Goal: Browse casually

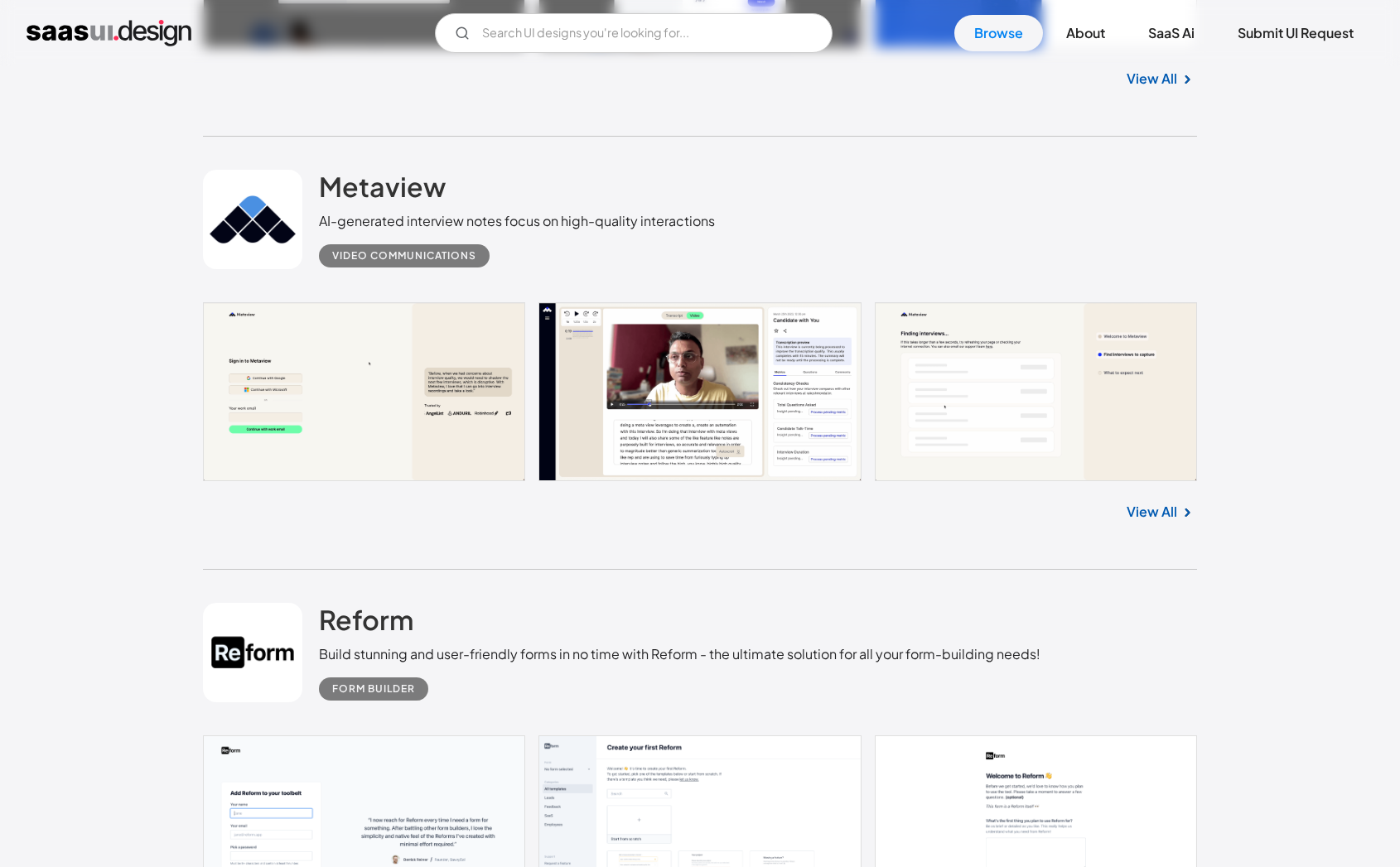
scroll to position [2153, 0]
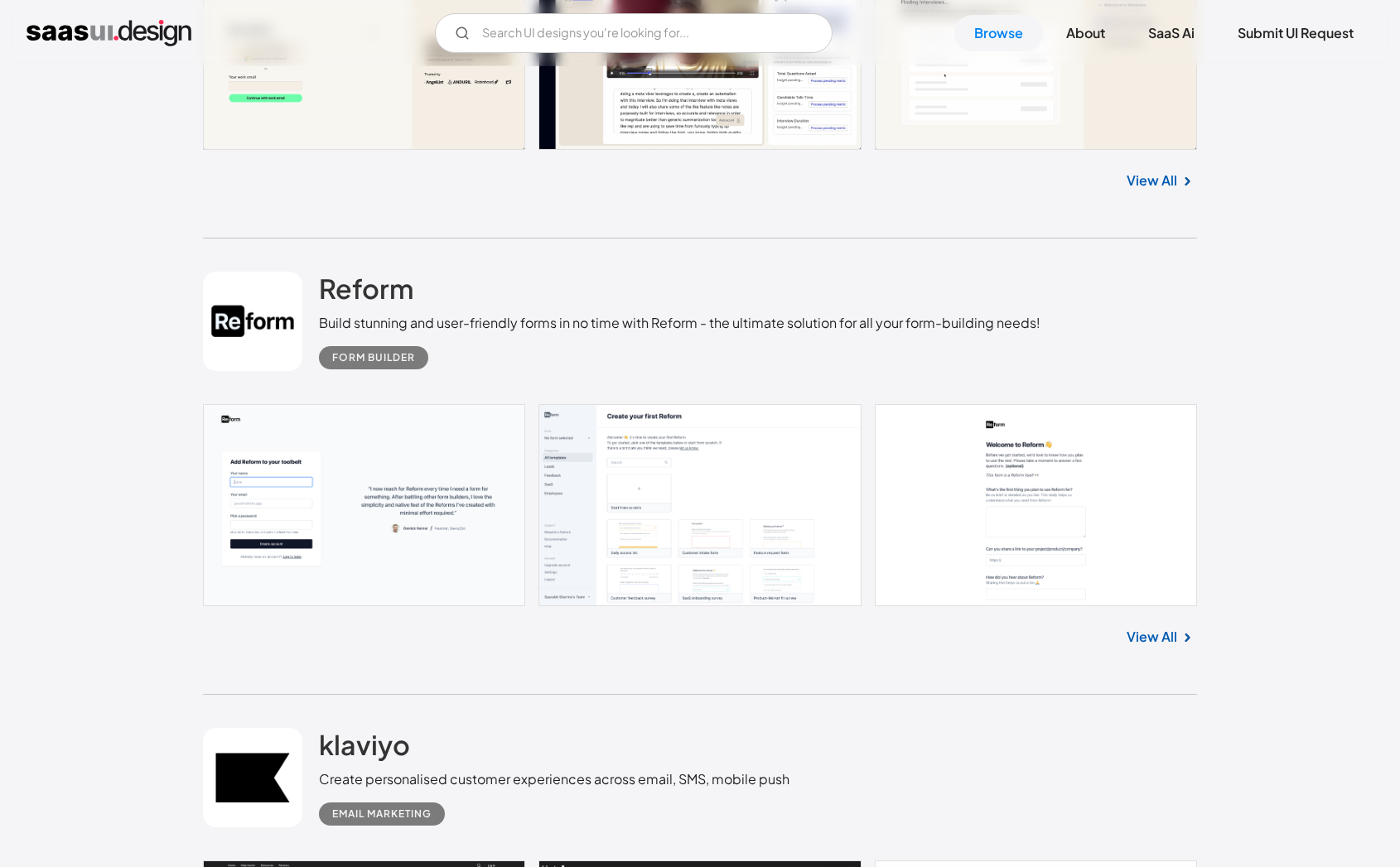
click at [631, 515] on link at bounding box center [700, 505] width 994 height 202
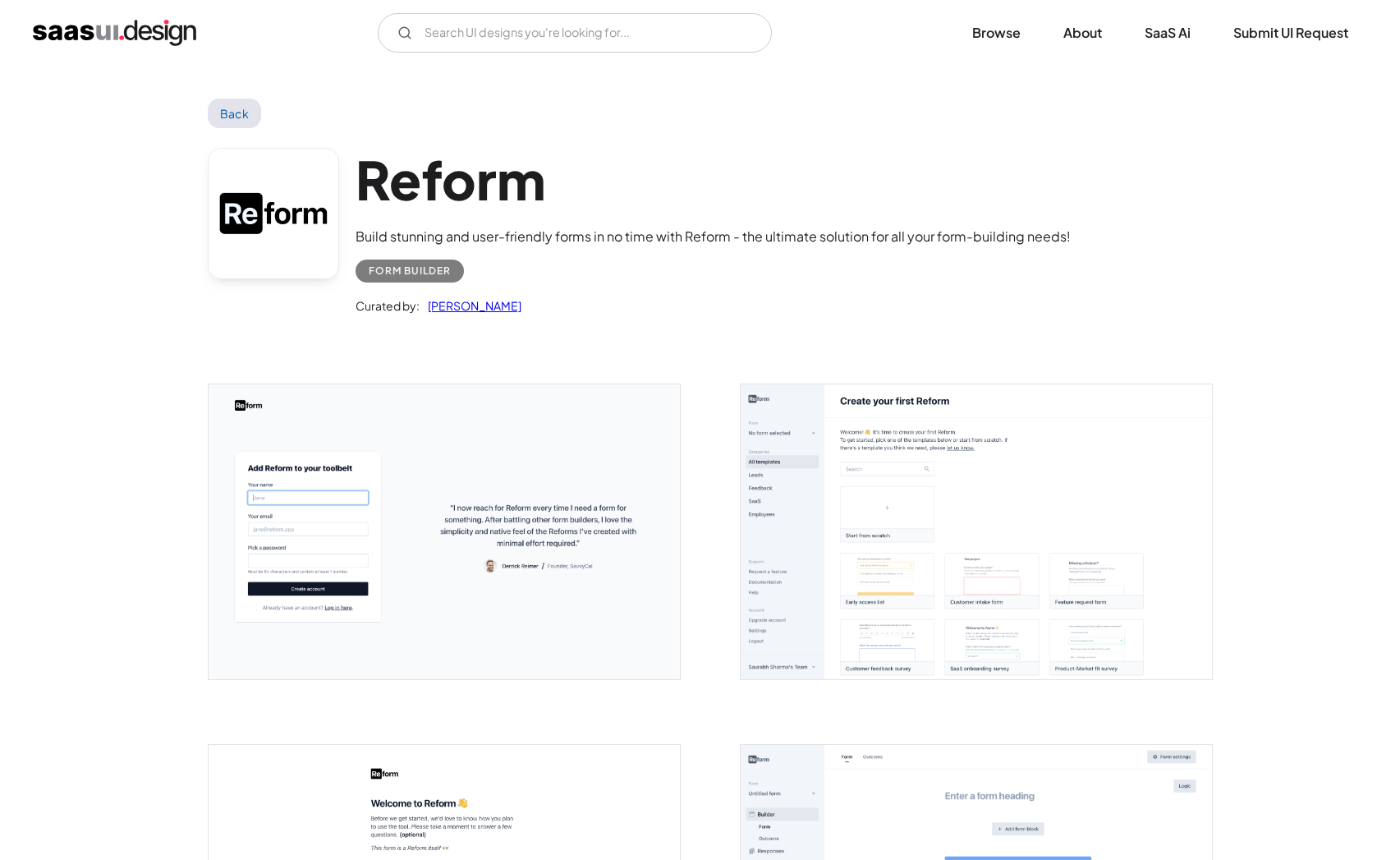
scroll to position [328, 0]
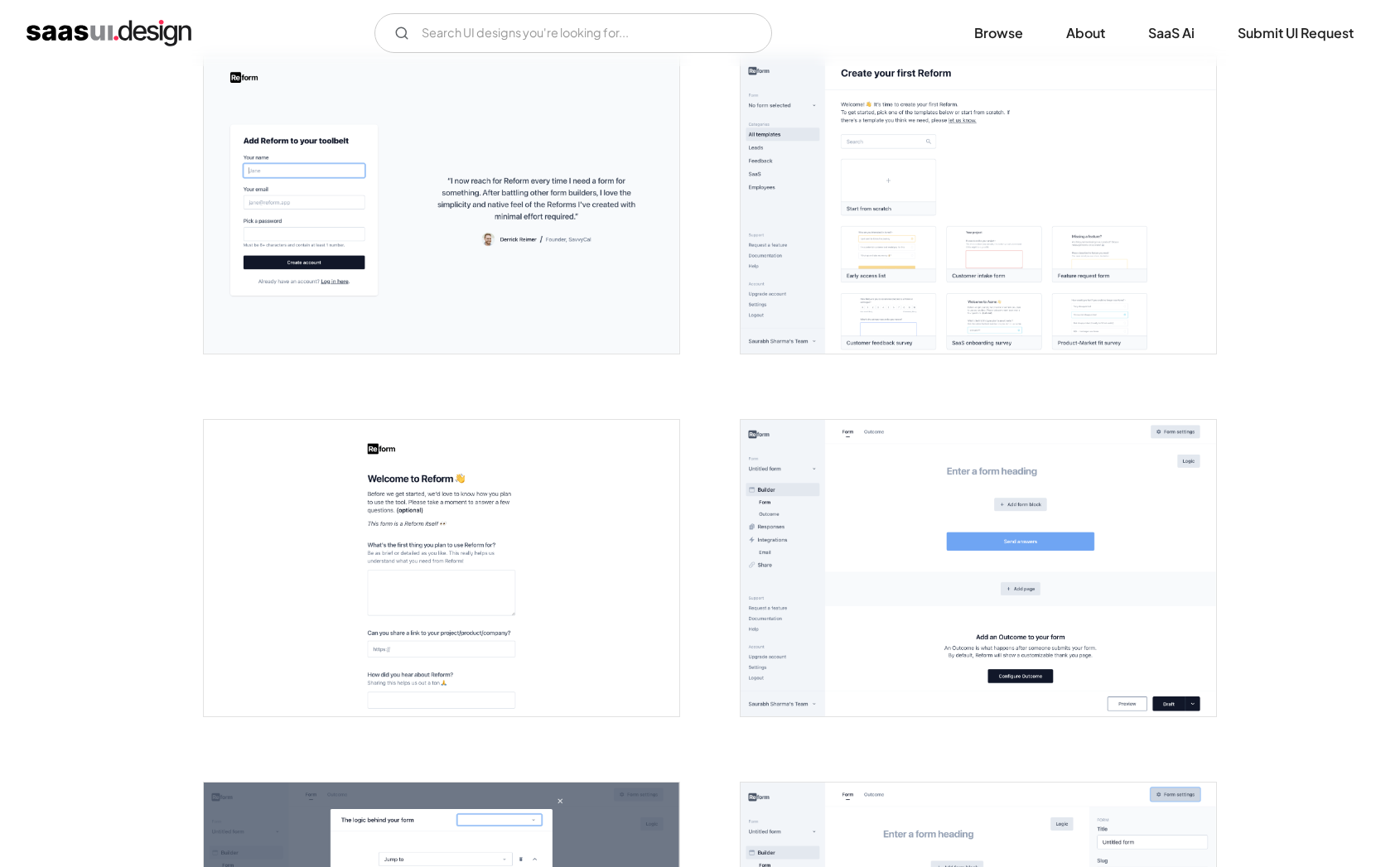
click at [895, 559] on img "open lightbox" at bounding box center [978, 569] width 475 height 297
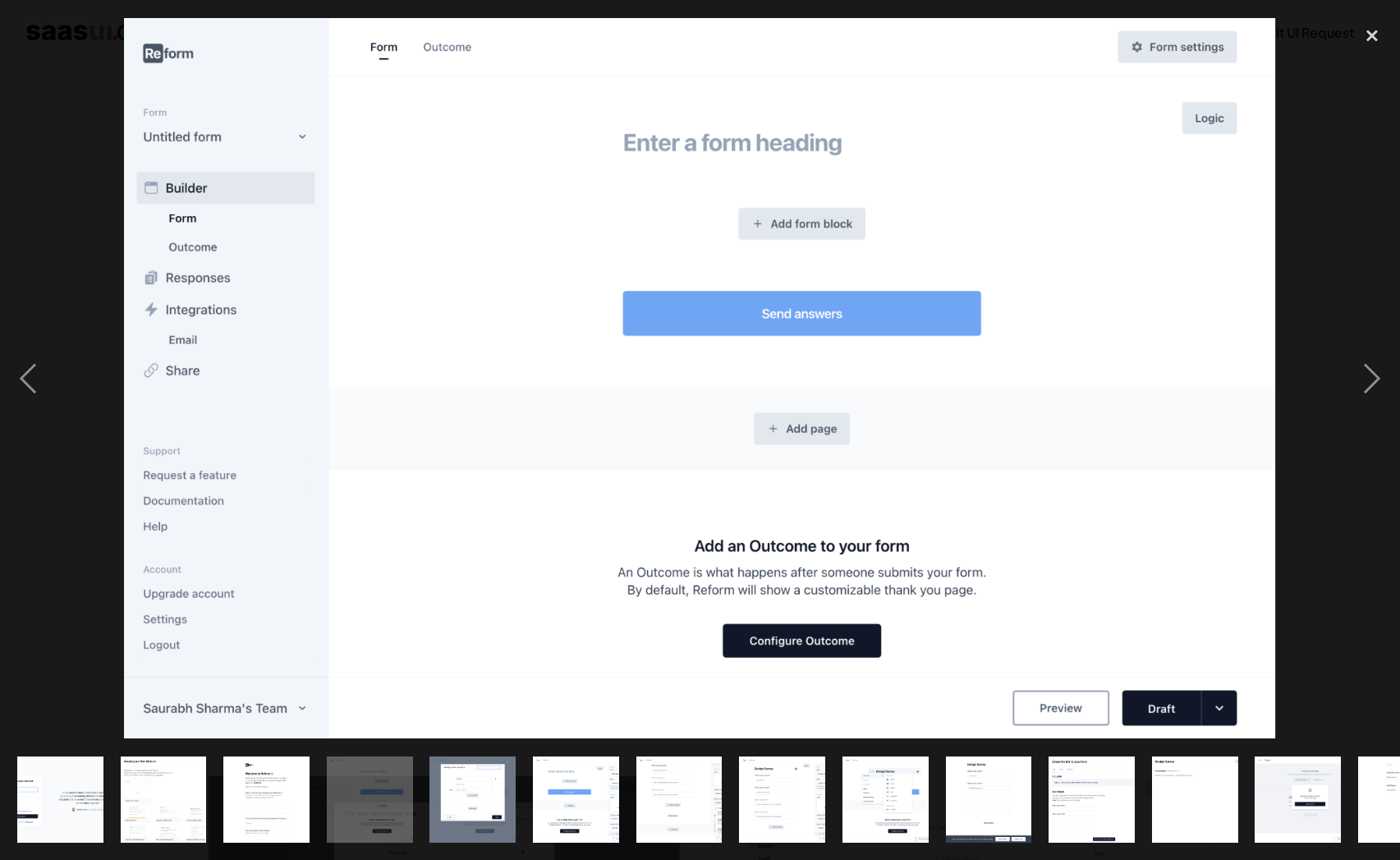
click at [568, 767] on img "show item 6 of 19" at bounding box center [575, 800] width 138 height 86
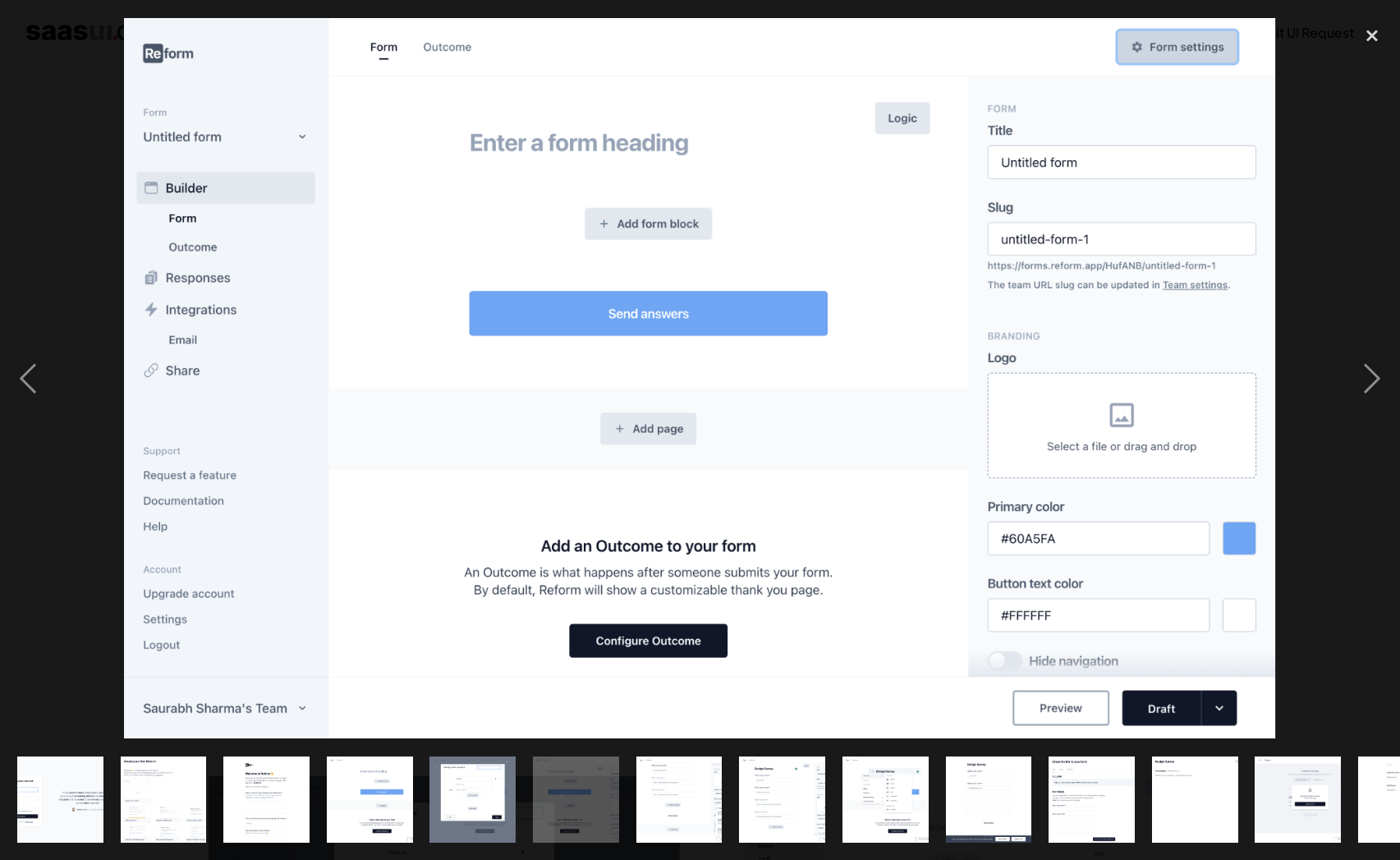
click at [710, 785] on img "show item 7 of 19" at bounding box center [678, 800] width 138 height 86
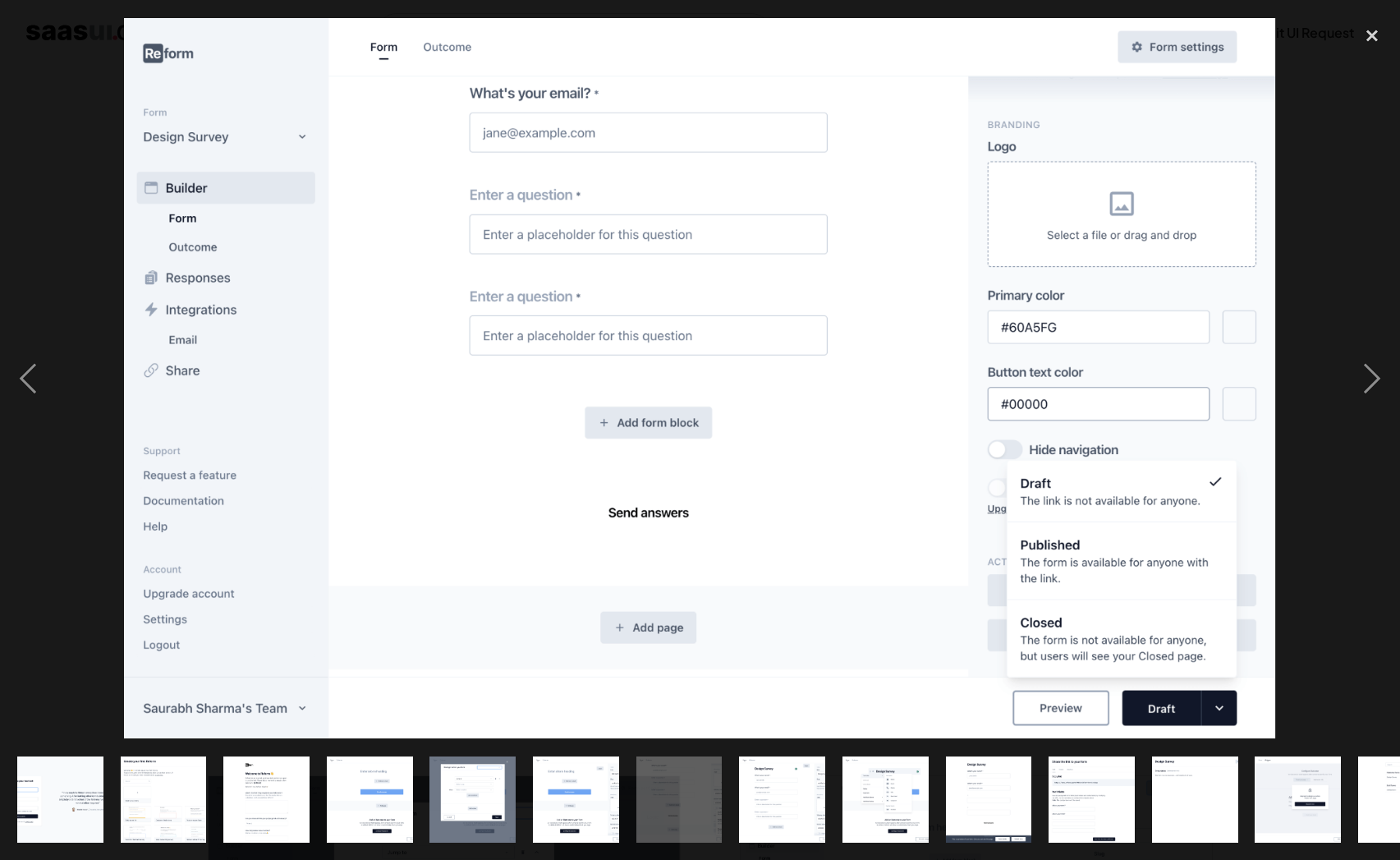
click at [982, 783] on img "show item 10 of 19" at bounding box center [988, 800] width 138 height 86
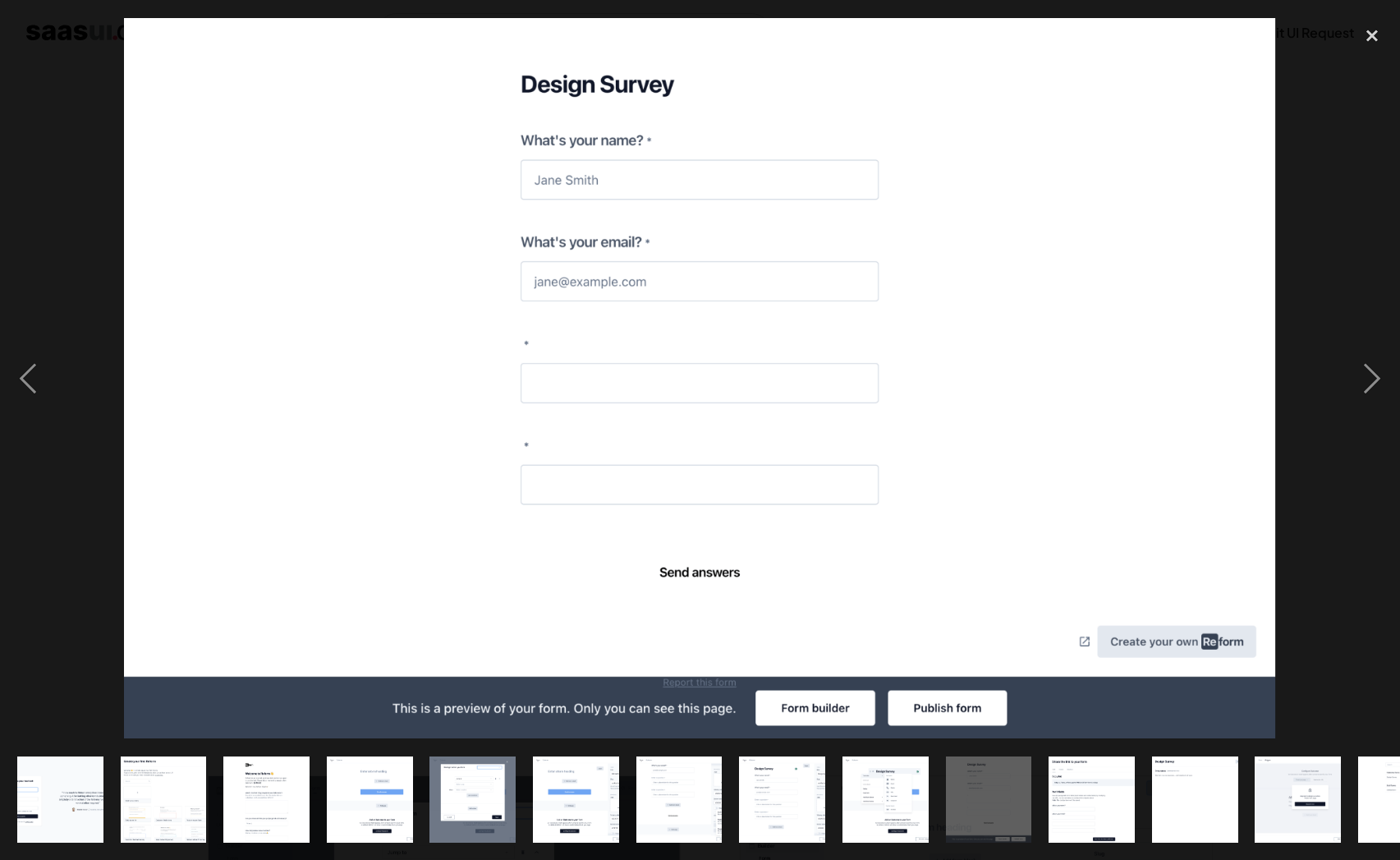
click at [1146, 768] on div "show item 12 of 19" at bounding box center [1194, 800] width 103 height 121
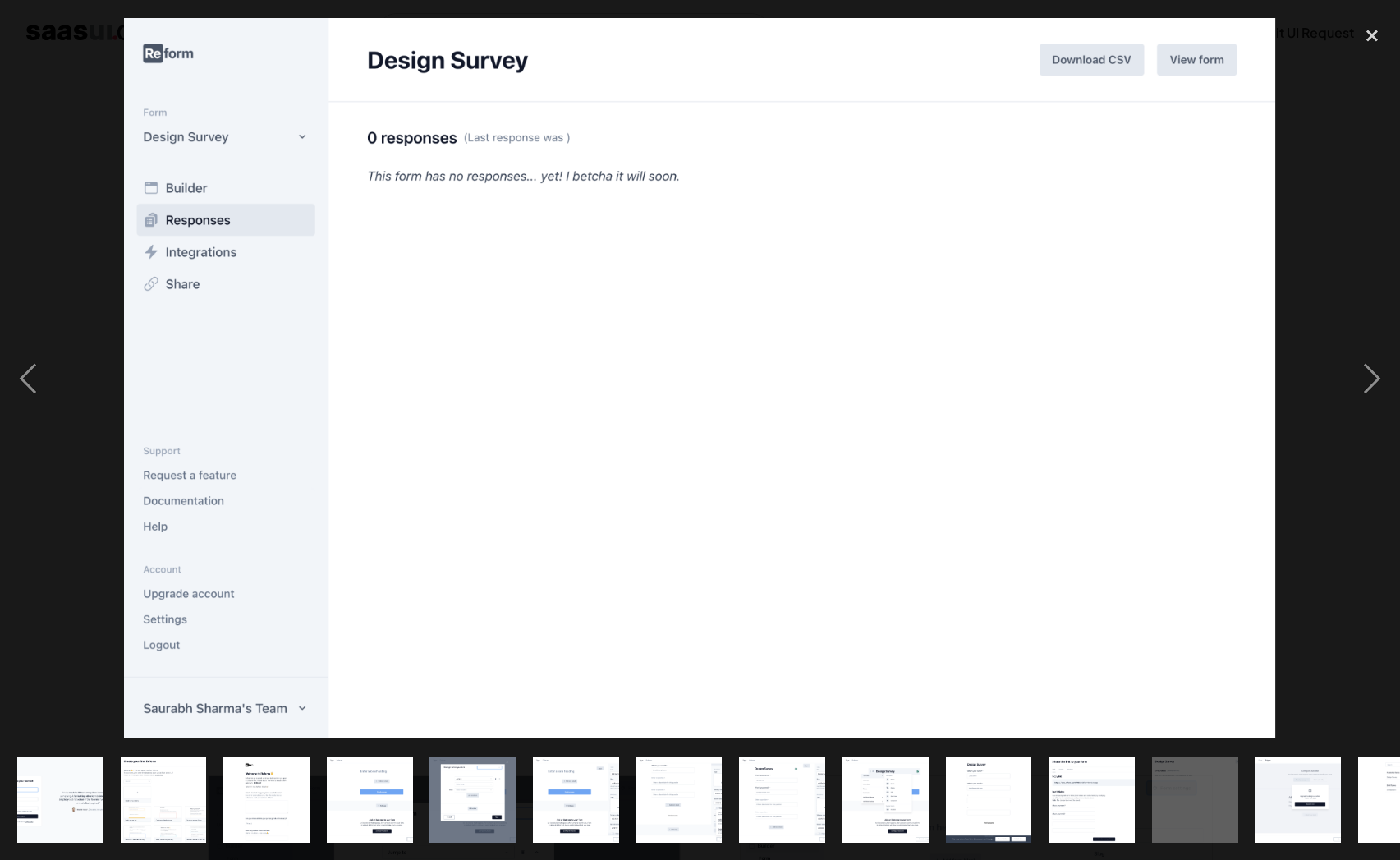
drag, startPoint x: 1279, startPoint y: 775, endPoint x: 1322, endPoint y: 780, distance: 43.3
click at [1280, 776] on img "show item 13 of 19" at bounding box center [1297, 800] width 138 height 86
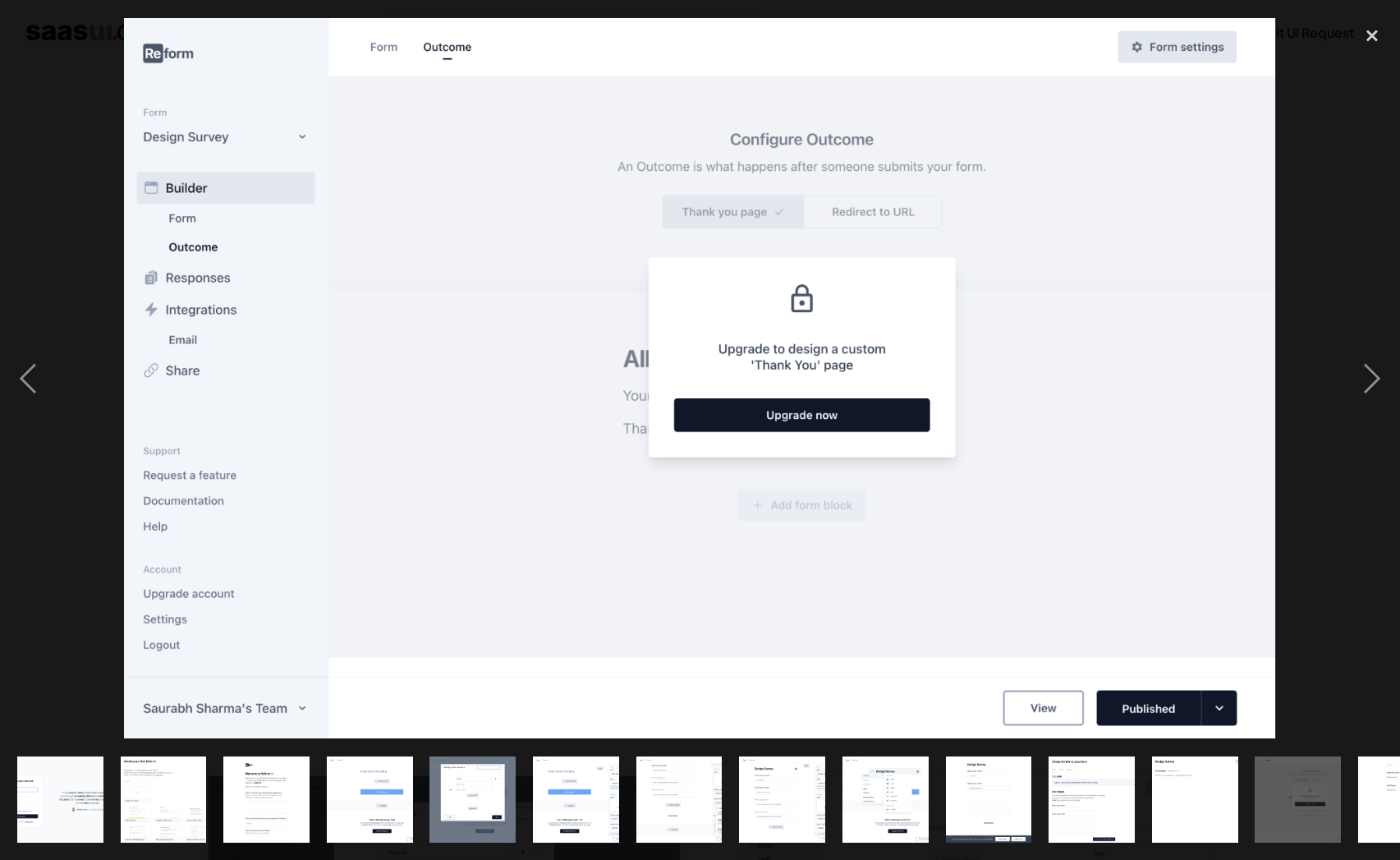
click at [1363, 783] on img "show item 14 of 19" at bounding box center [1401, 800] width 138 height 86
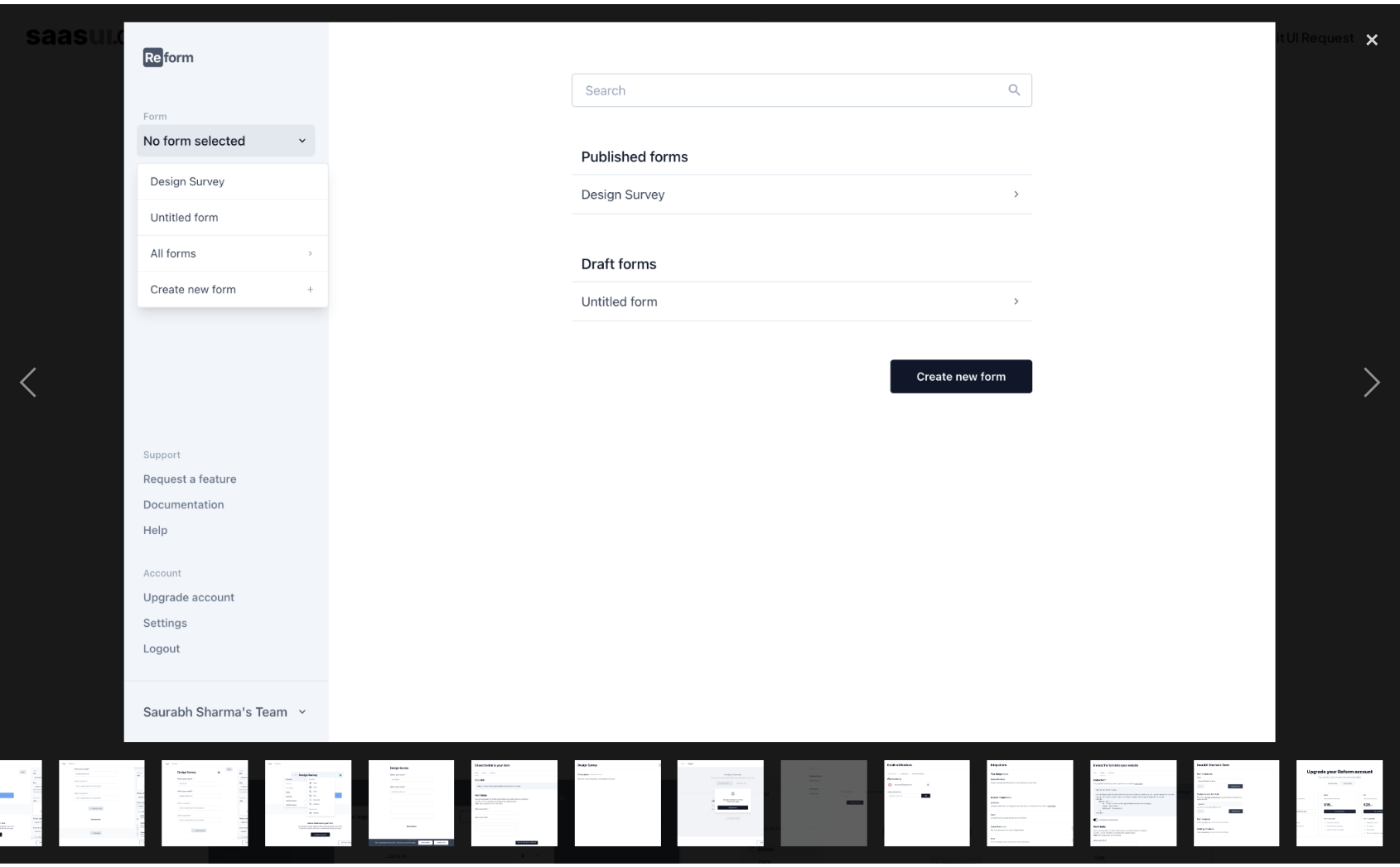
scroll to position [0, 583]
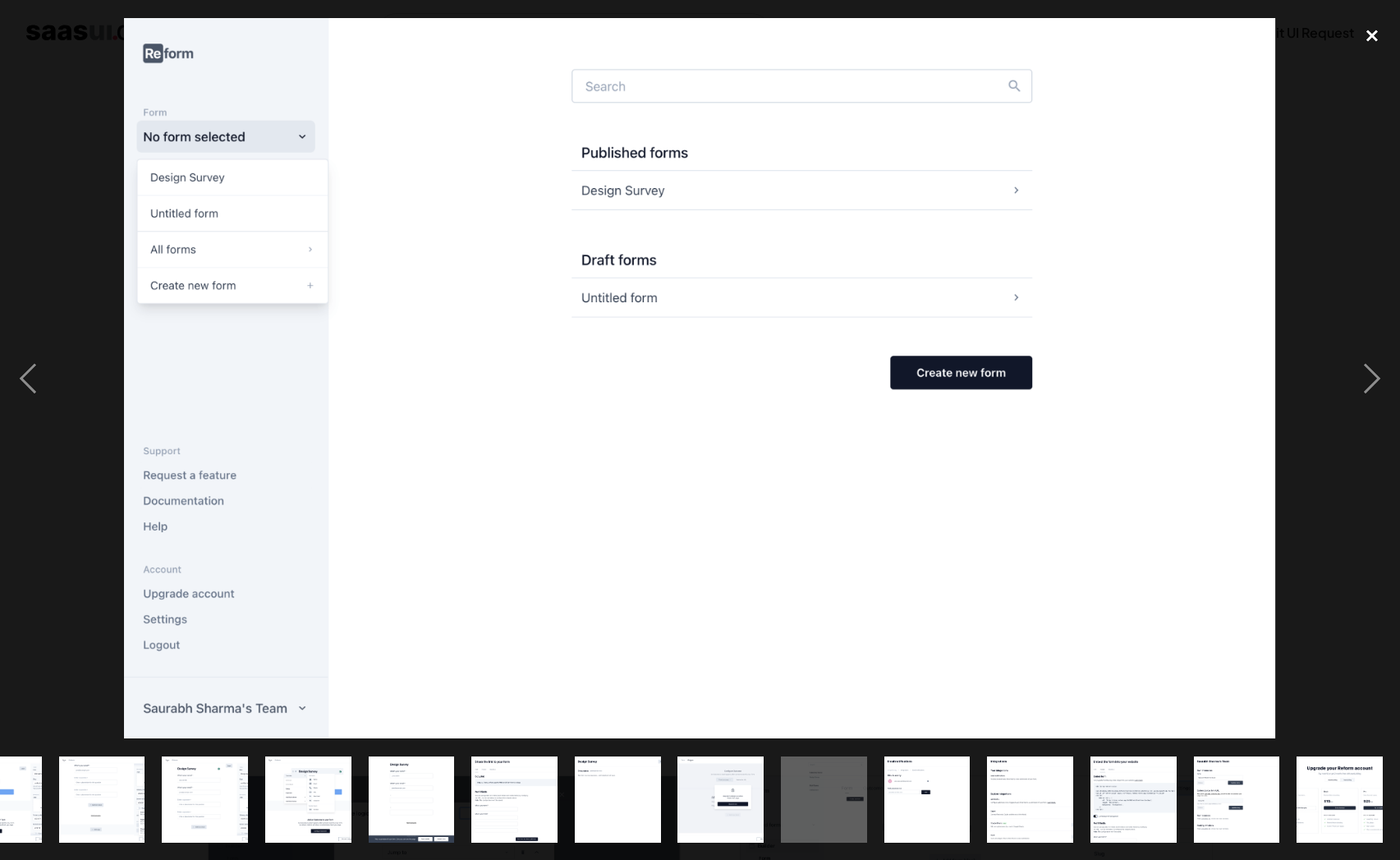
click at [1374, 33] on div "close lightbox" at bounding box center [1372, 35] width 56 height 36
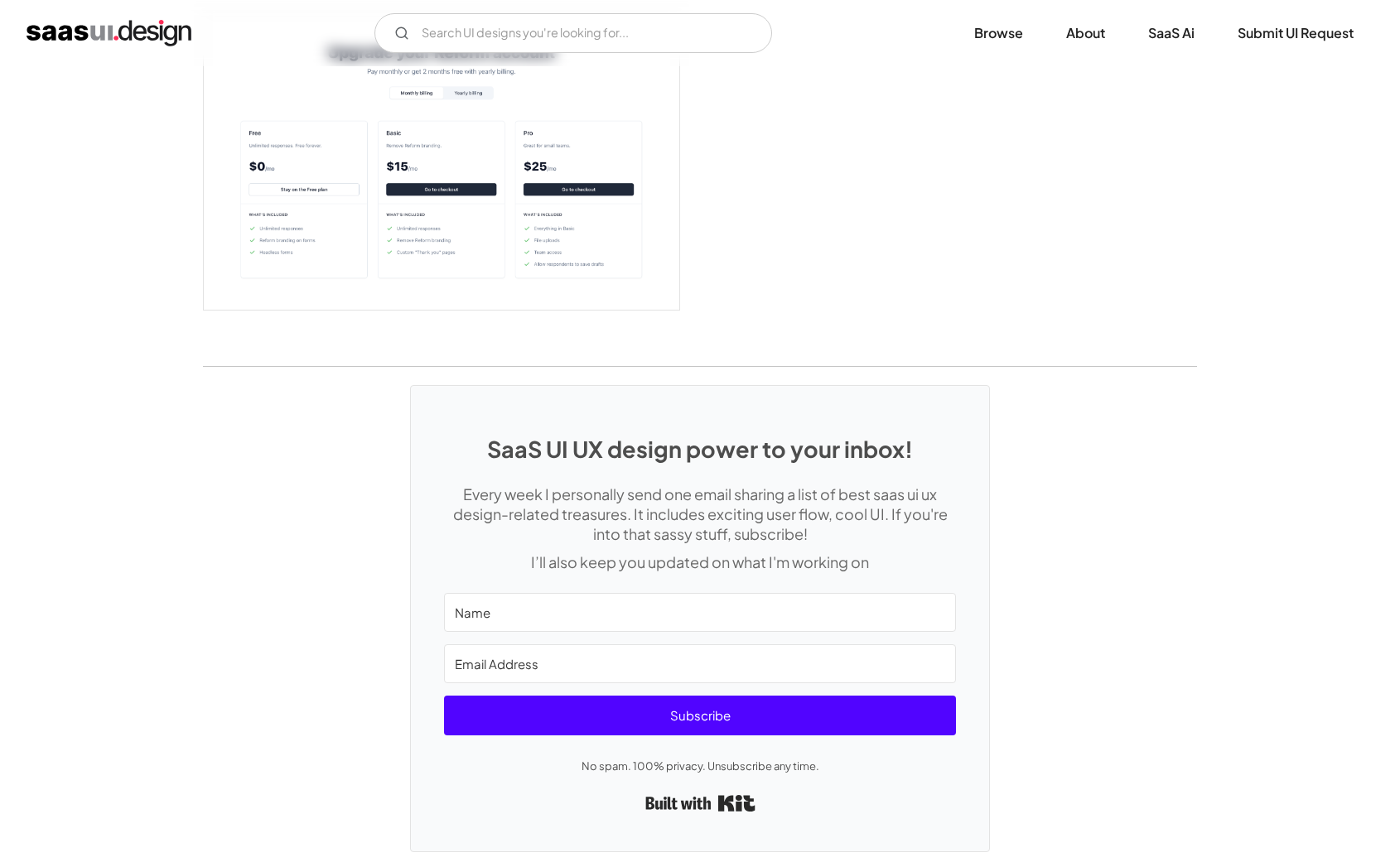
scroll to position [3687, 0]
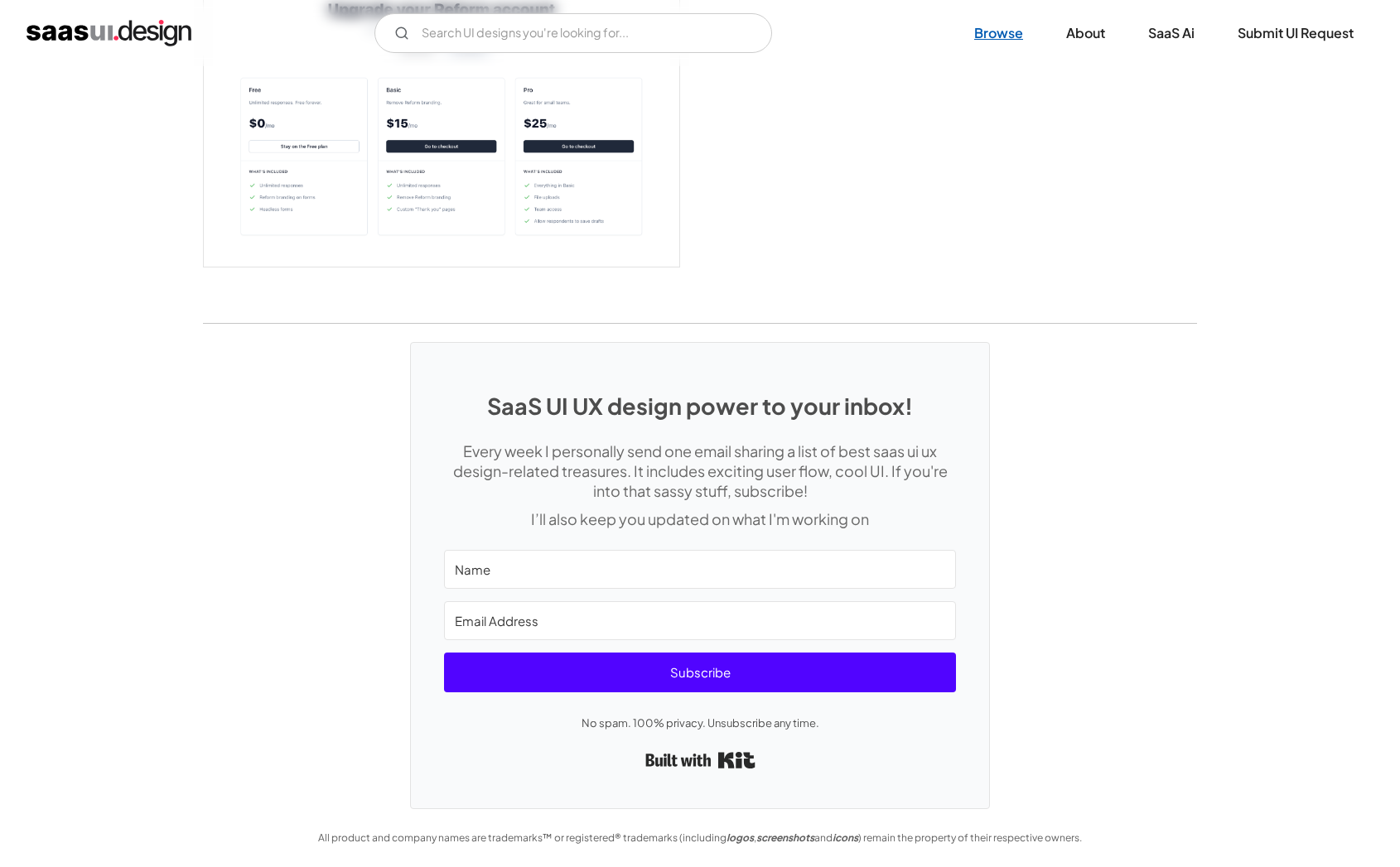
click at [985, 34] on link "Browse" at bounding box center [999, 33] width 89 height 36
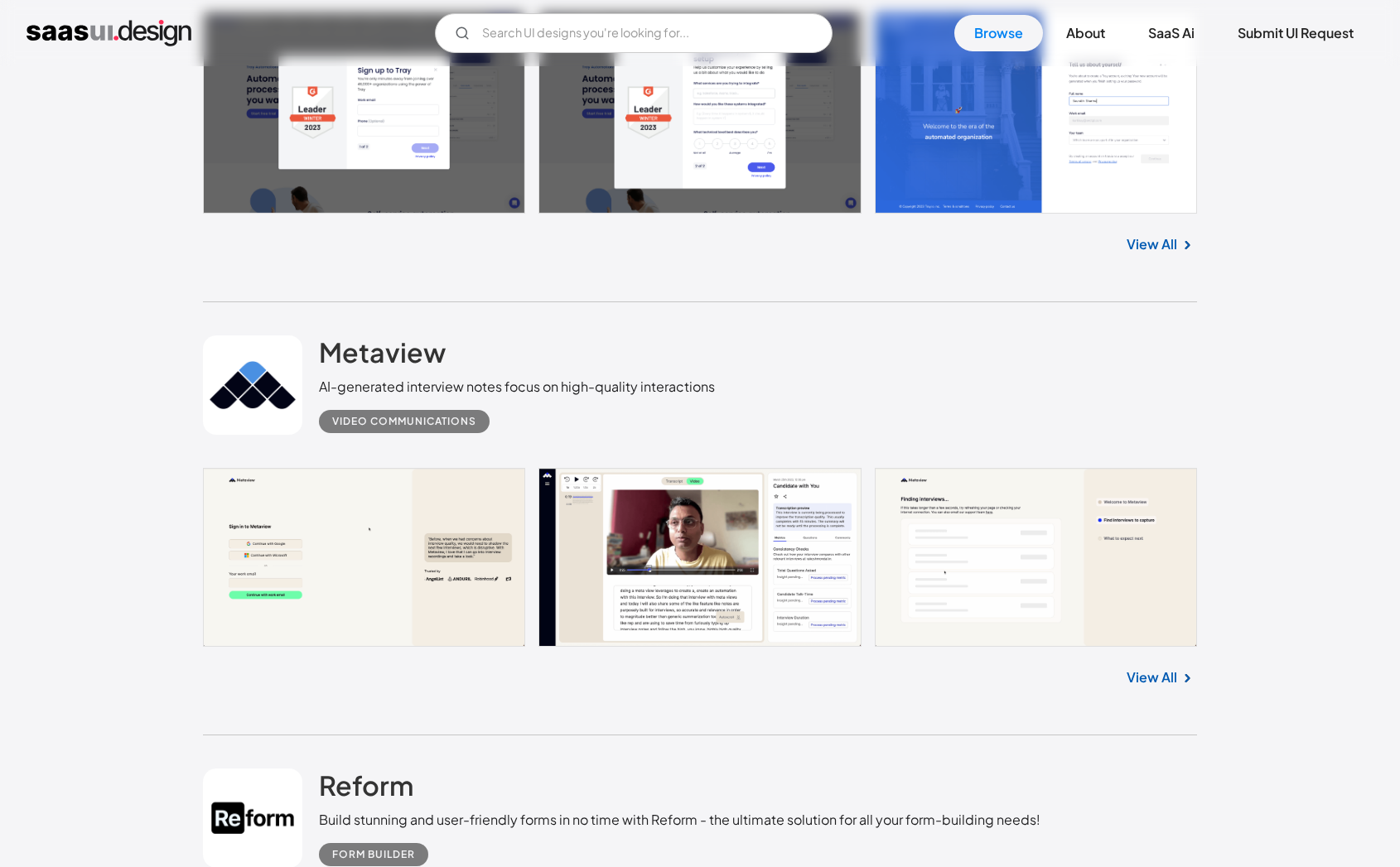
scroll to position [1987, 0]
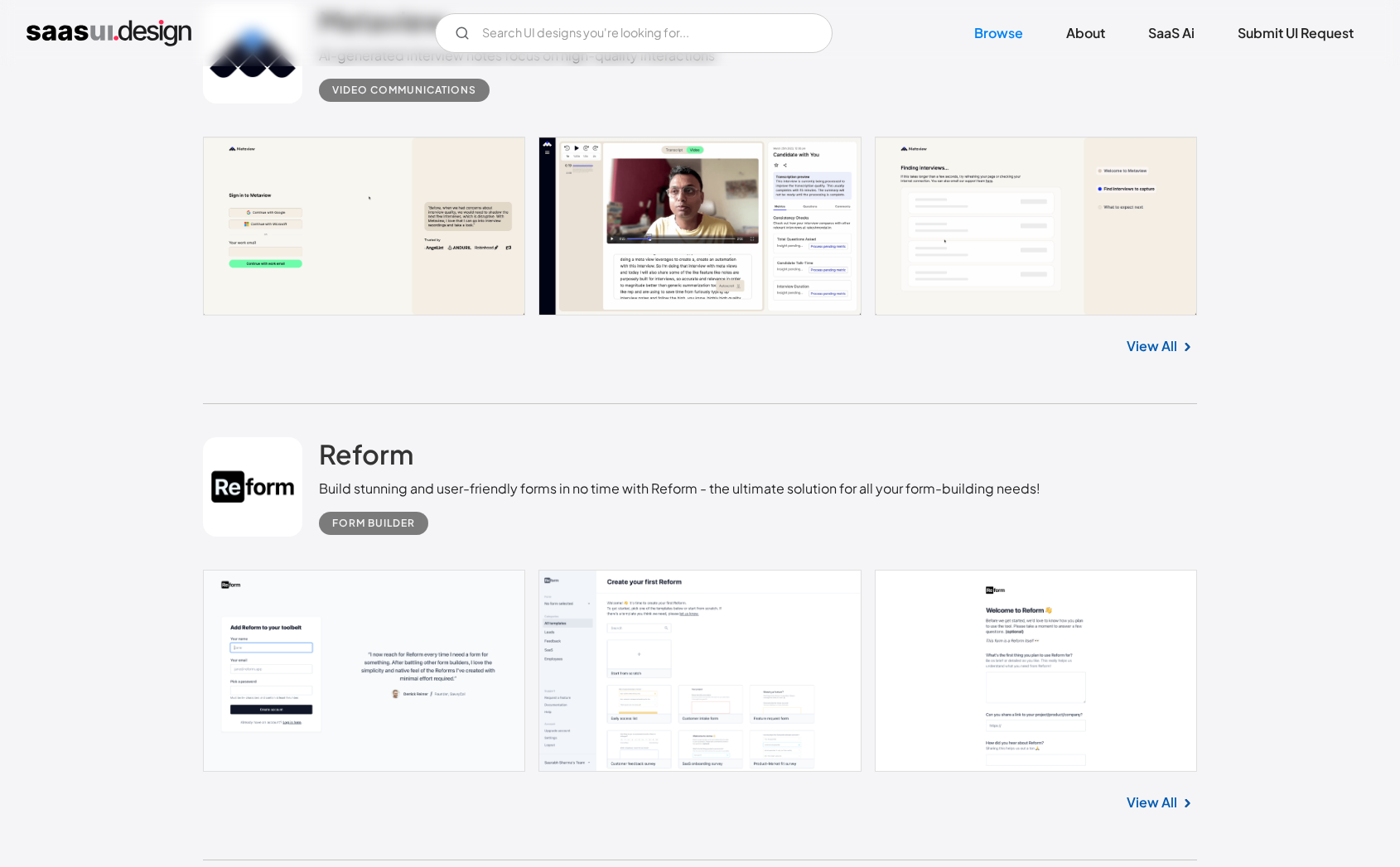
click at [908, 229] on link at bounding box center [700, 226] width 994 height 179
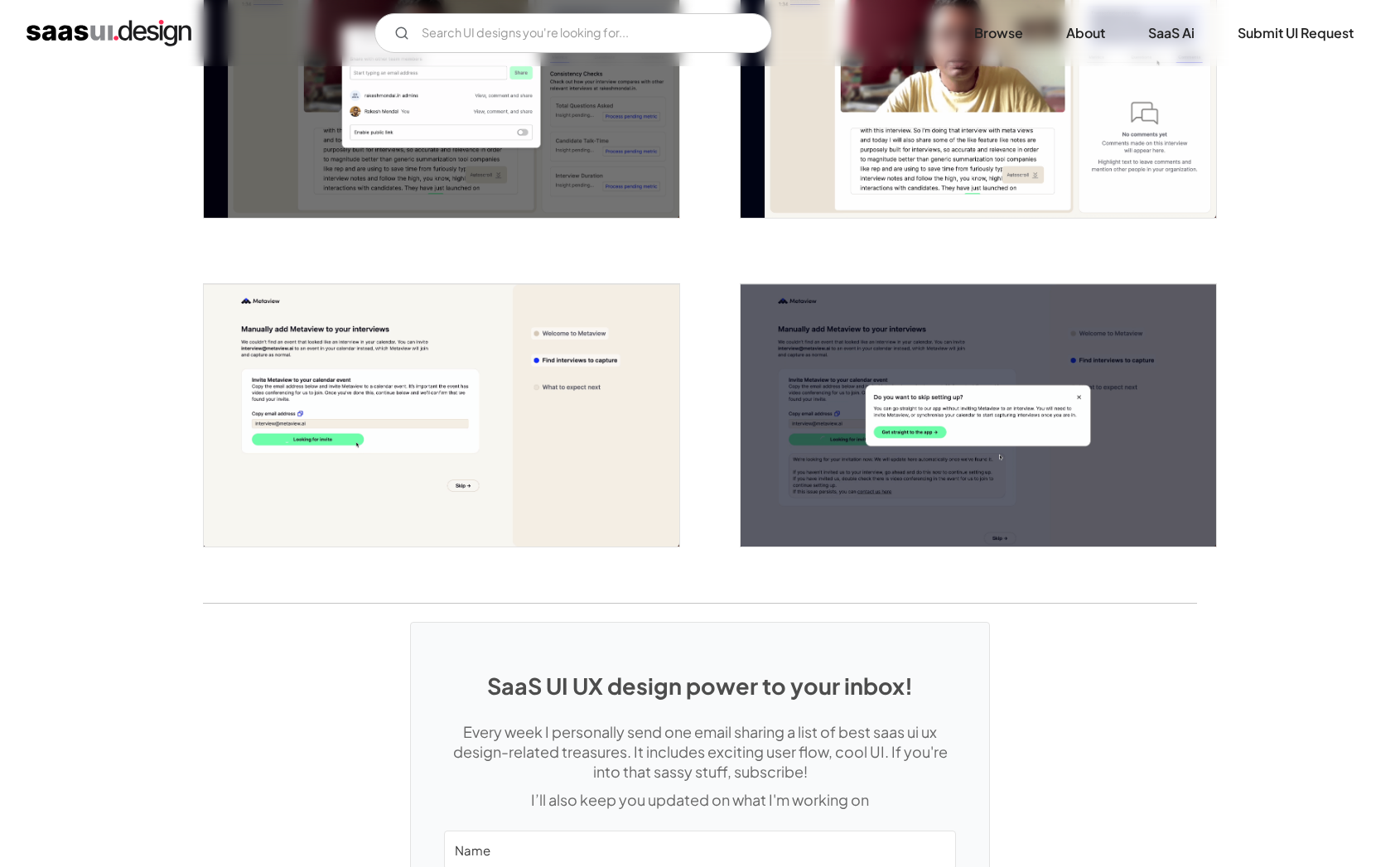
scroll to position [3974, 0]
